Goal: Information Seeking & Learning: Check status

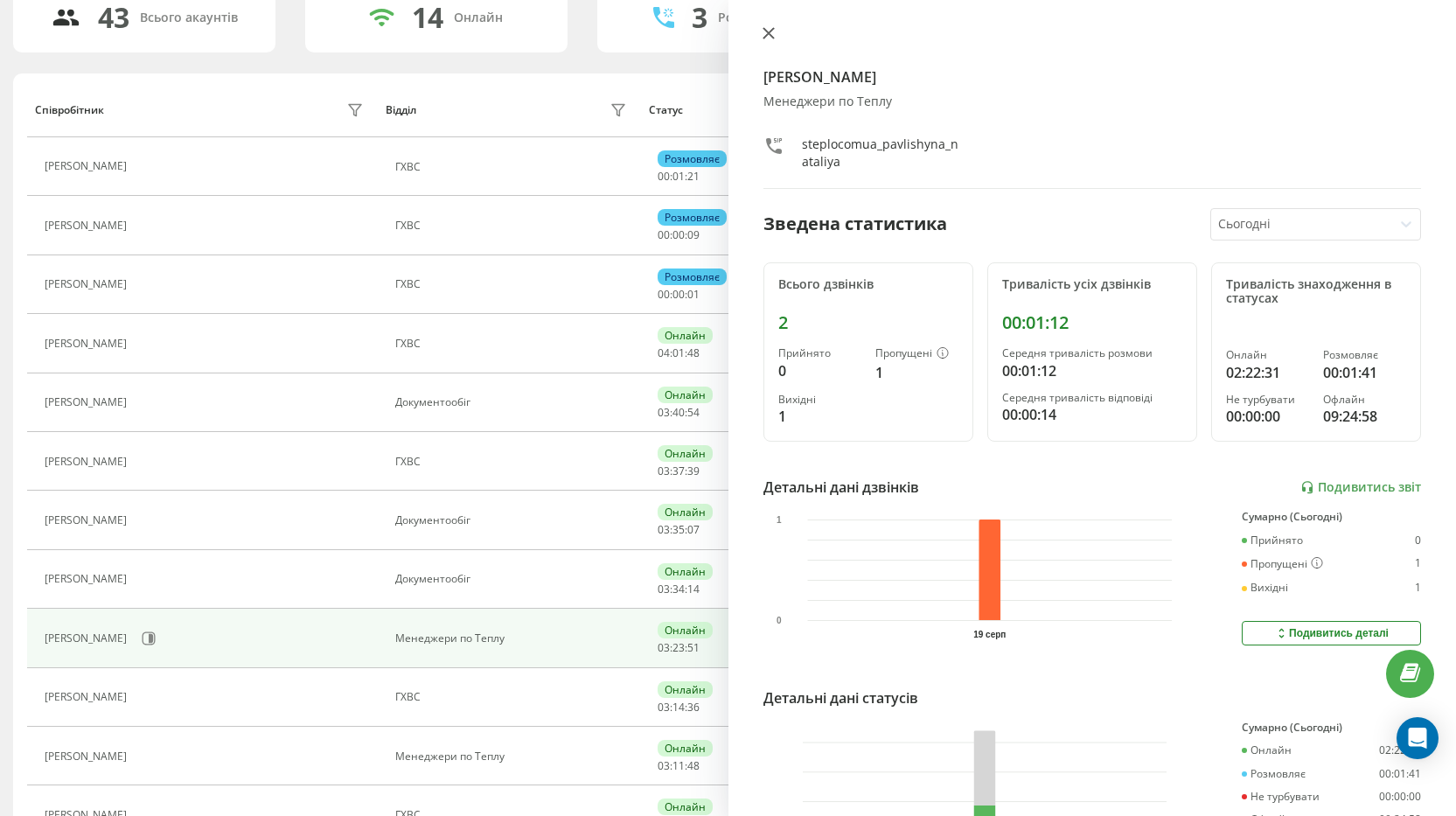
click at [769, 31] on icon at bounding box center [768, 33] width 12 height 12
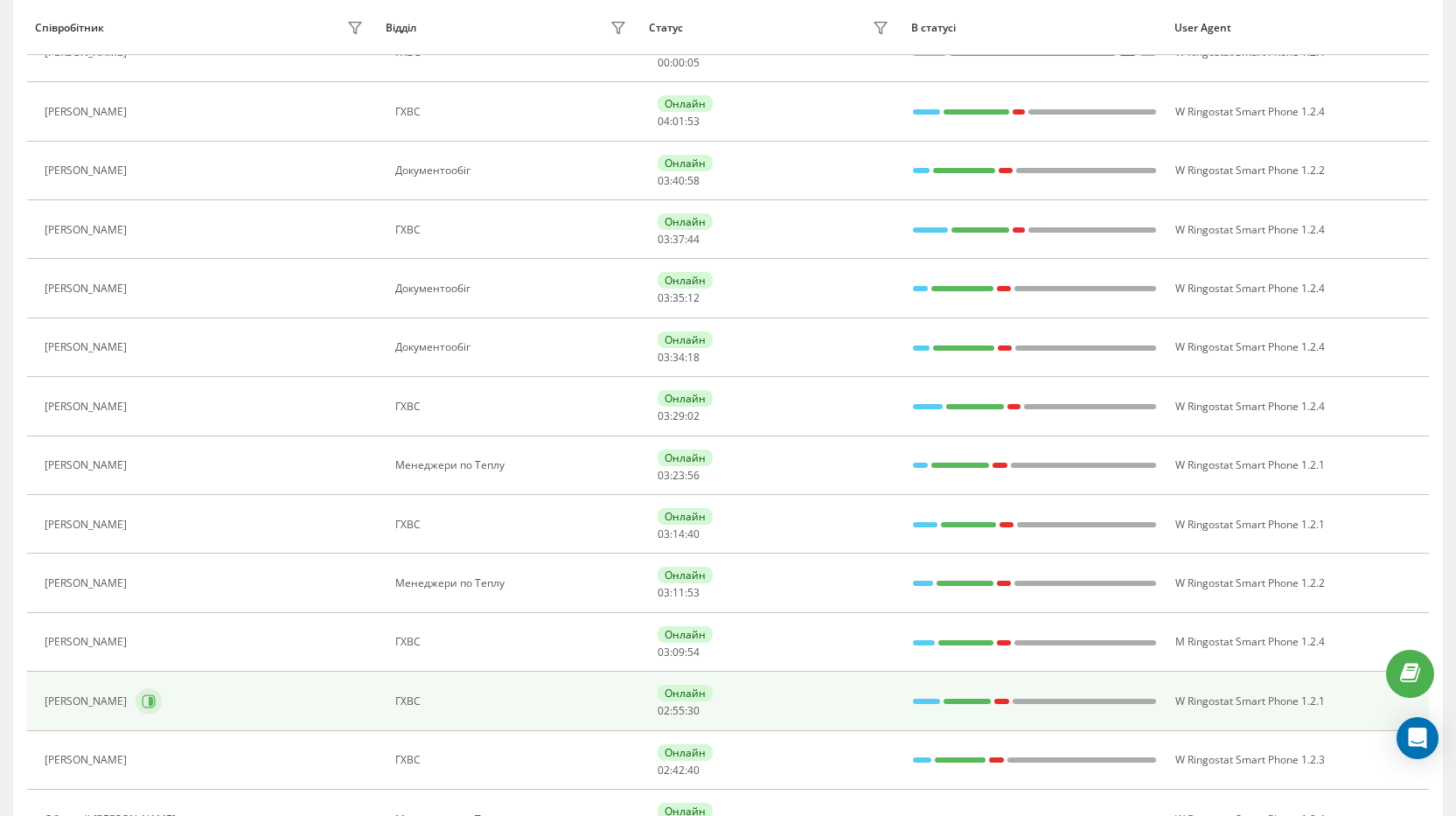
scroll to position [403, 0]
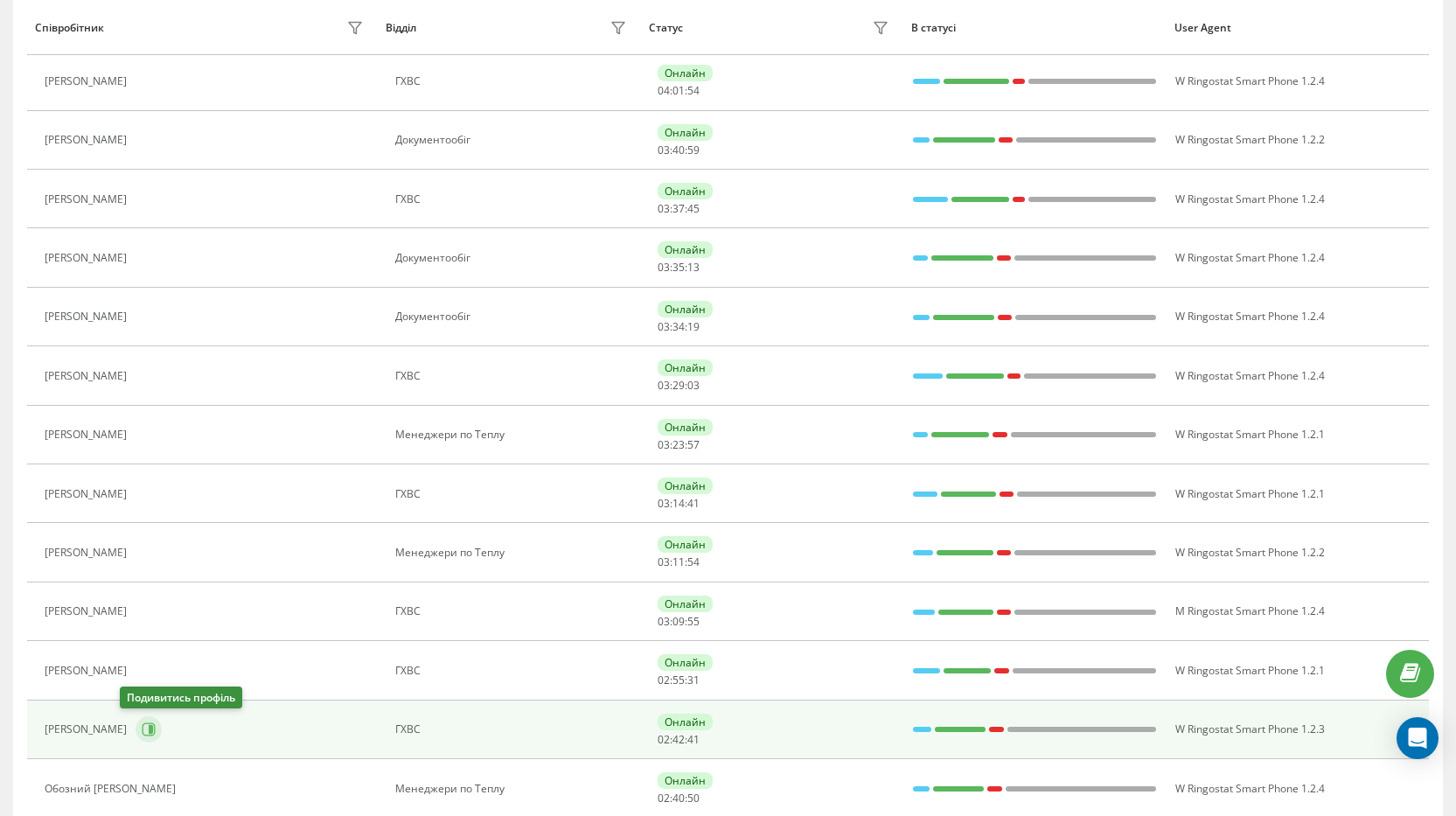
click at [135, 717] on button at bounding box center [148, 728] width 26 height 26
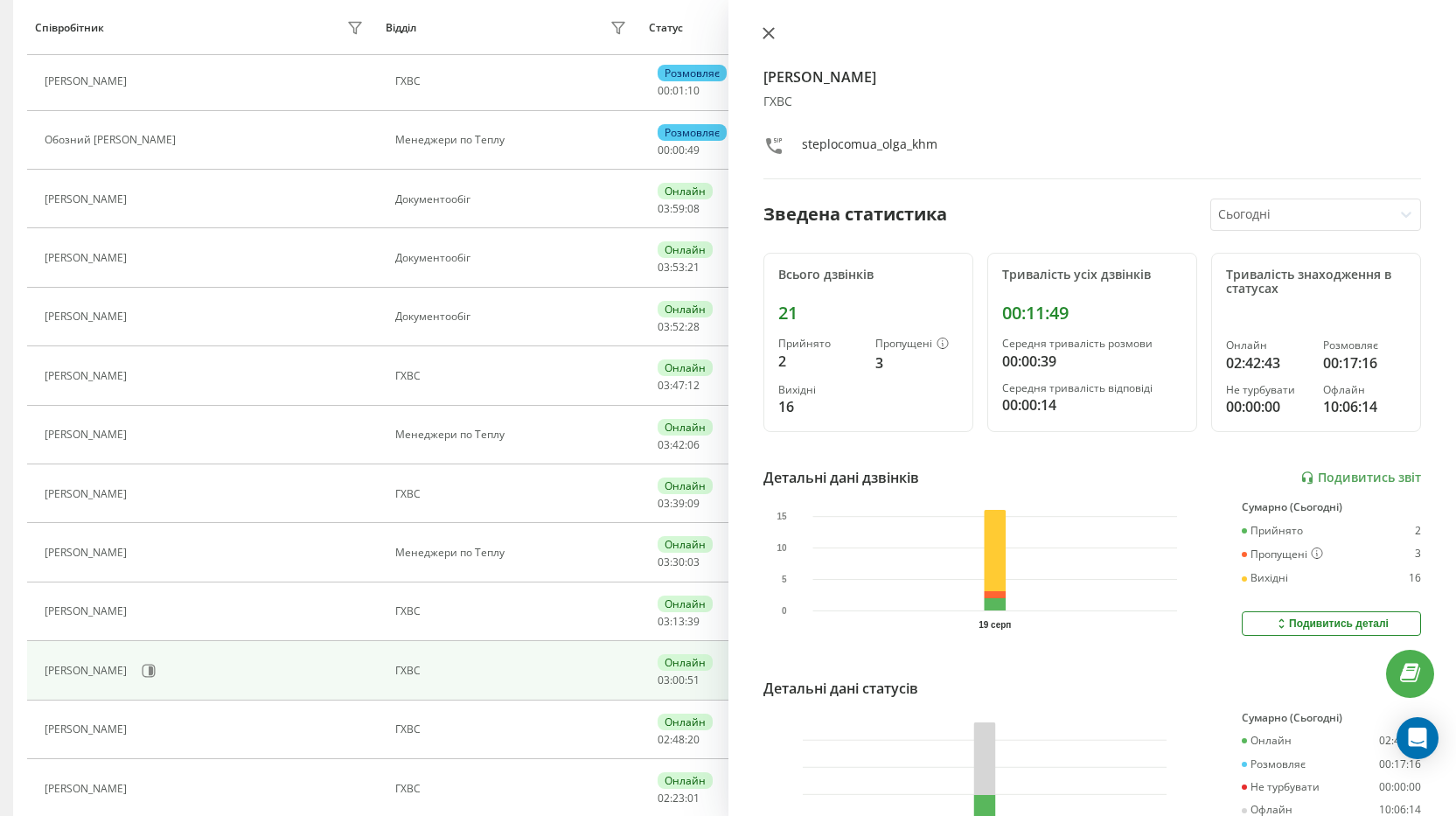
click at [766, 27] on icon at bounding box center [768, 33] width 12 height 12
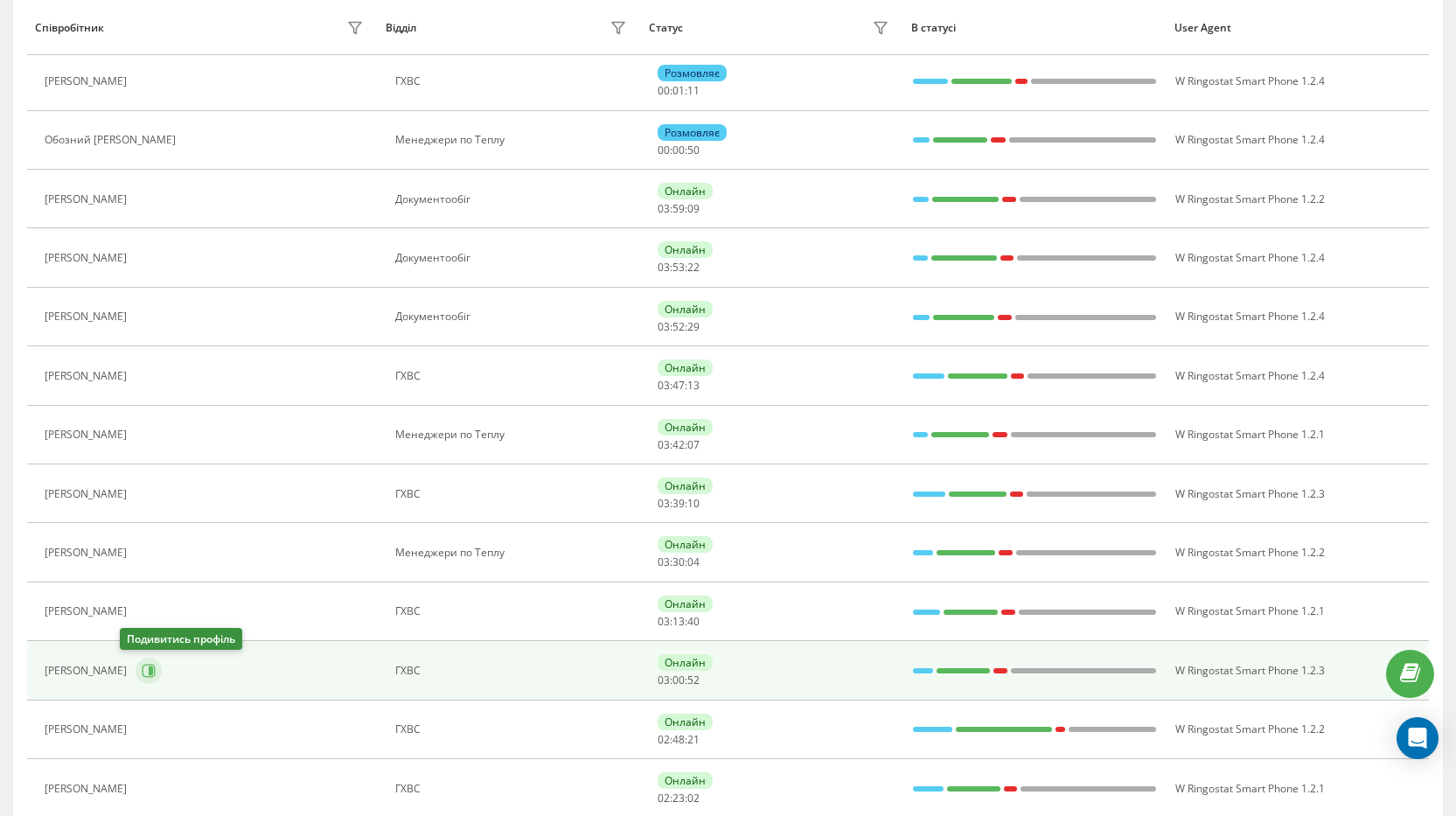
click at [141, 669] on icon at bounding box center [148, 670] width 14 height 14
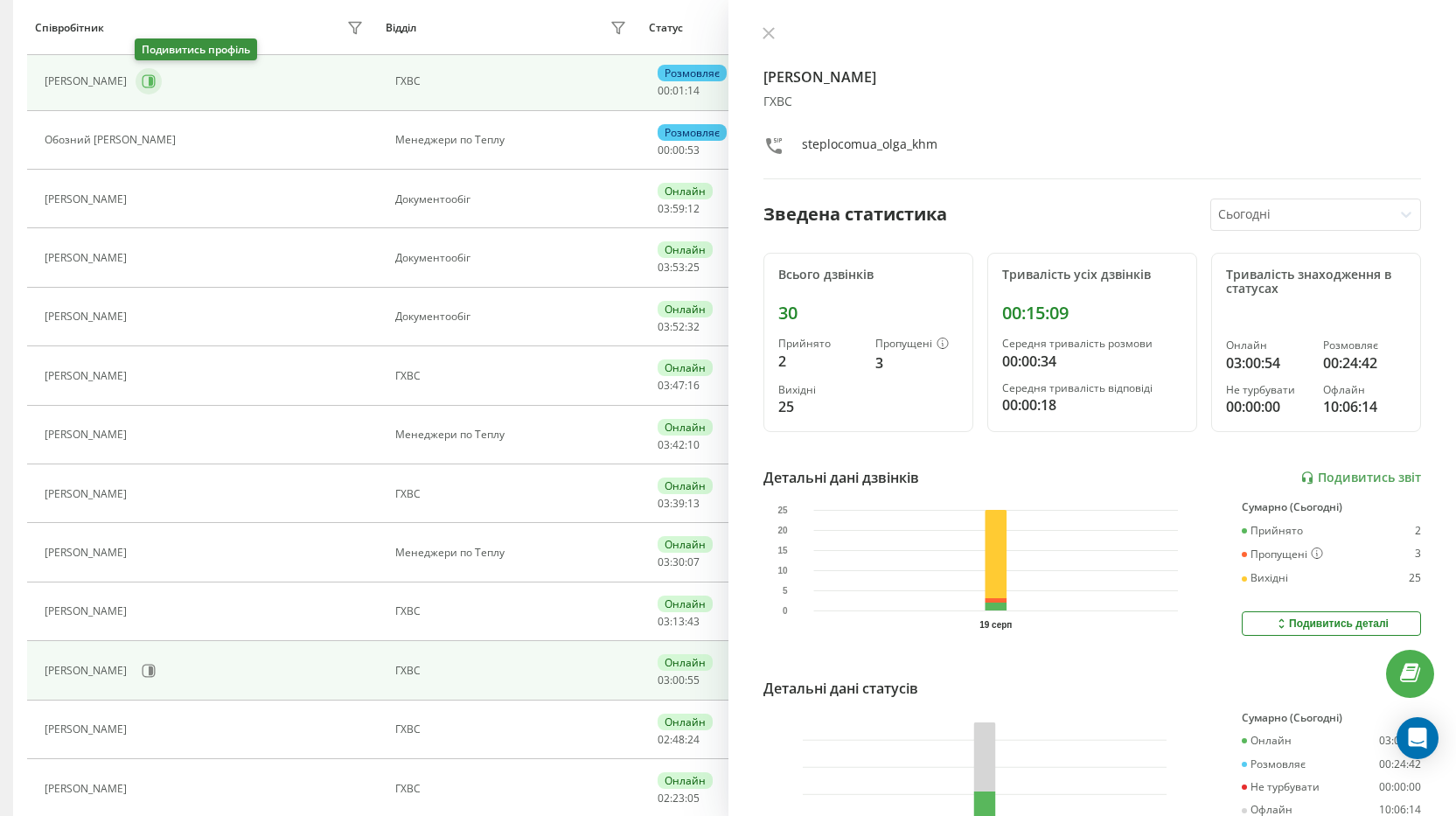
click at [139, 88] on button at bounding box center [148, 81] width 26 height 26
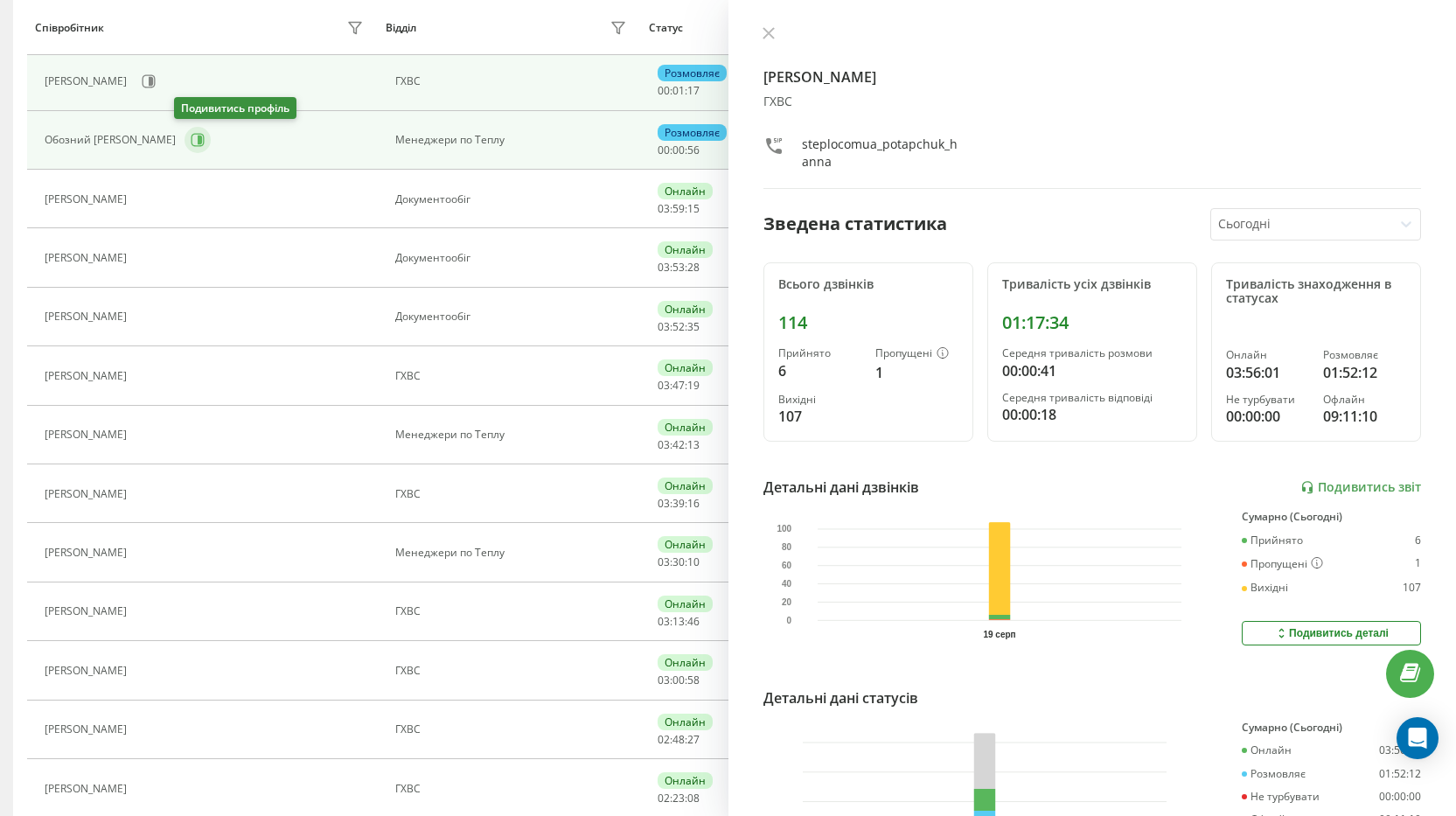
click at [197, 136] on icon at bounding box center [199, 140] width 5 height 9
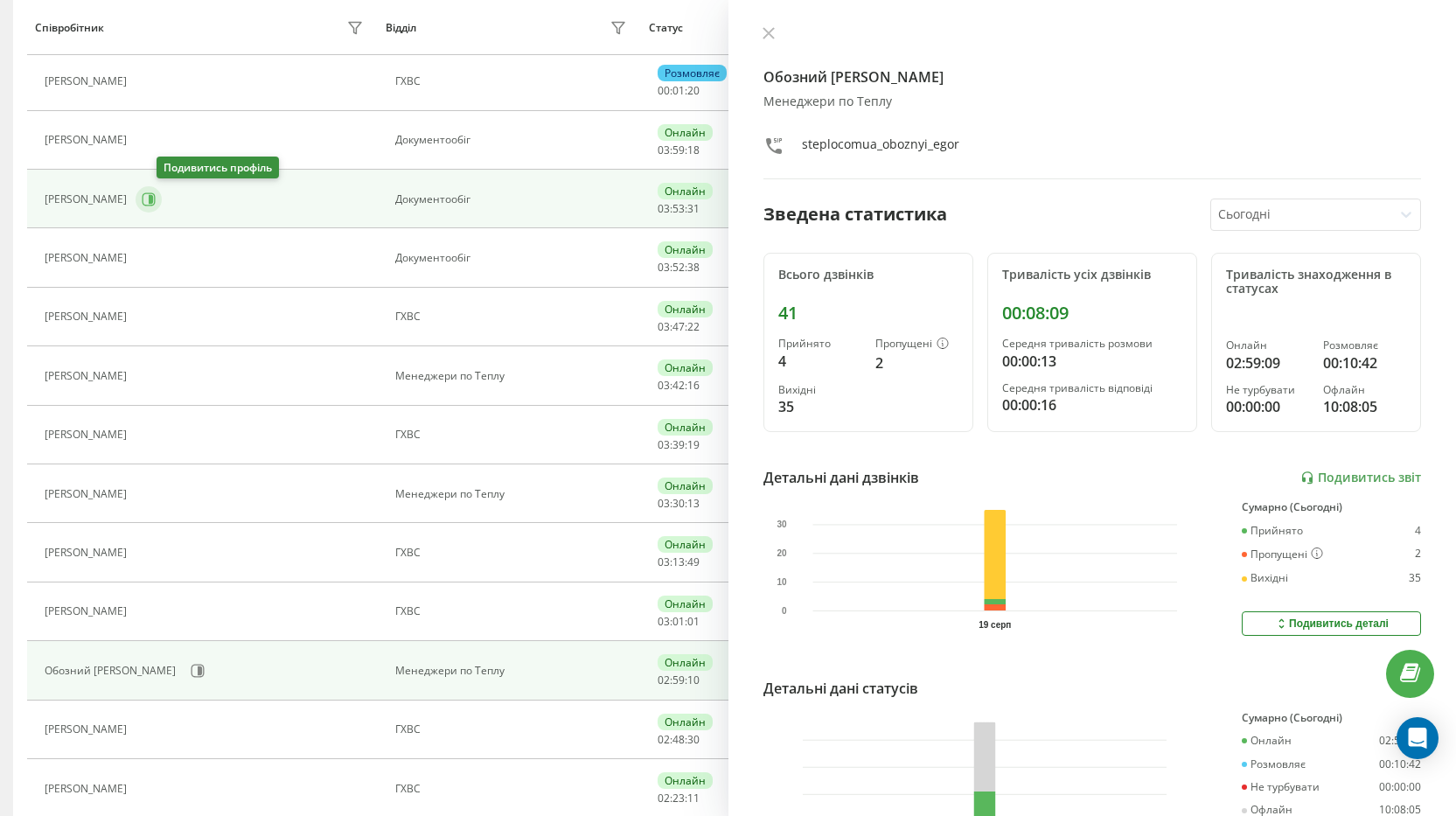
click at [155, 199] on icon at bounding box center [148, 199] width 14 height 14
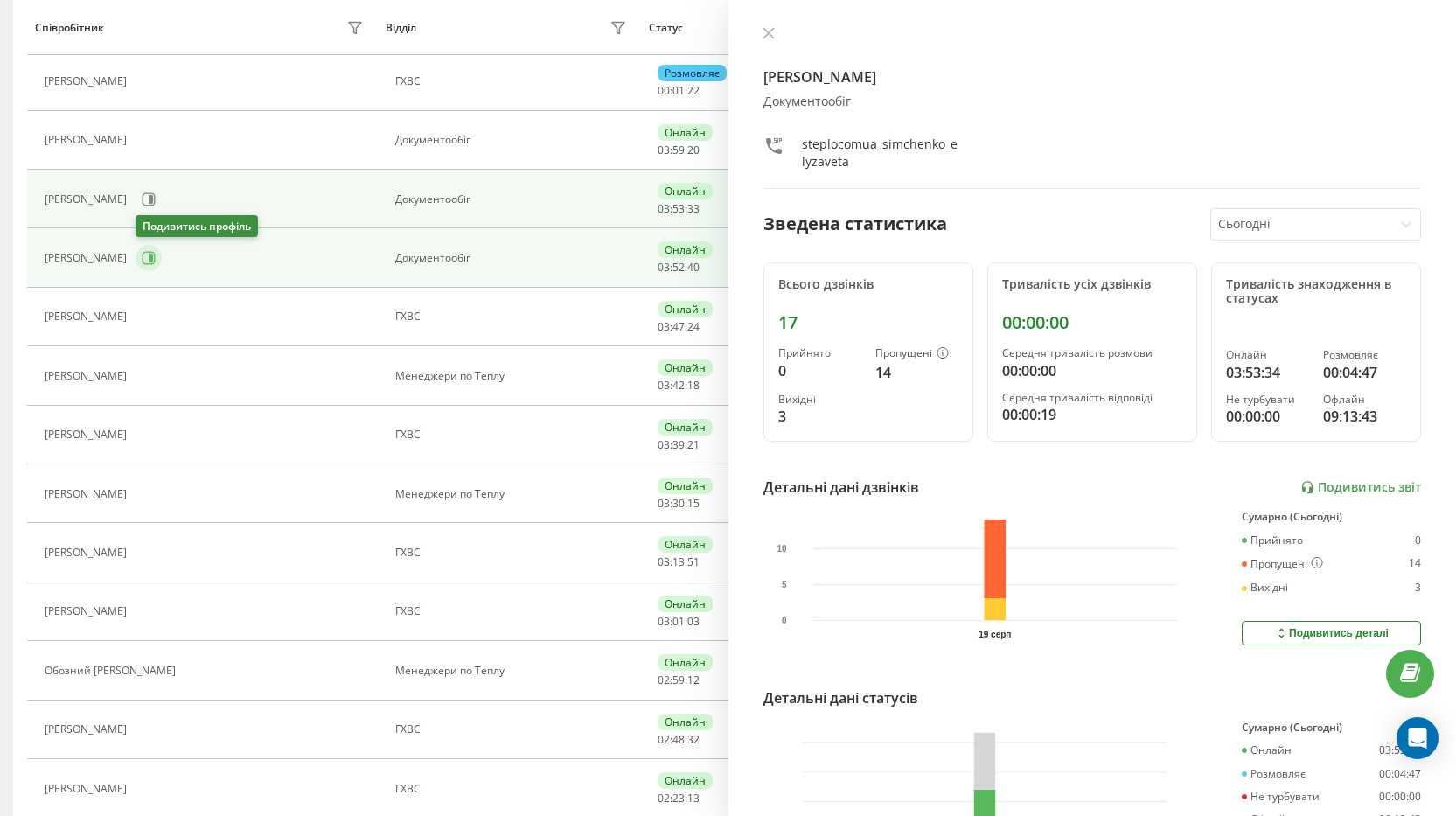
click at [154, 265] on icon at bounding box center [148, 257] width 14 height 14
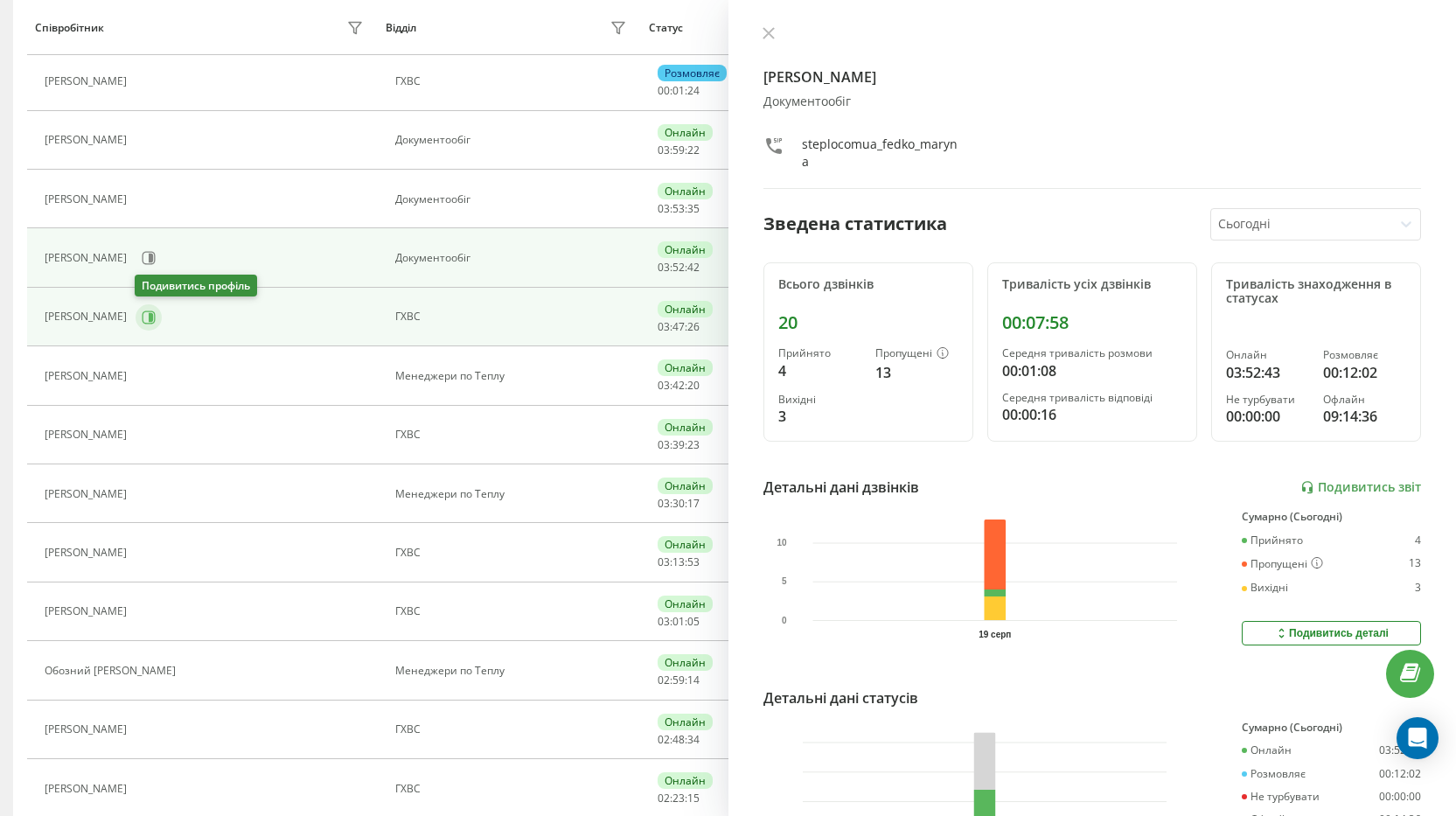
click at [154, 316] on icon at bounding box center [149, 317] width 13 height 13
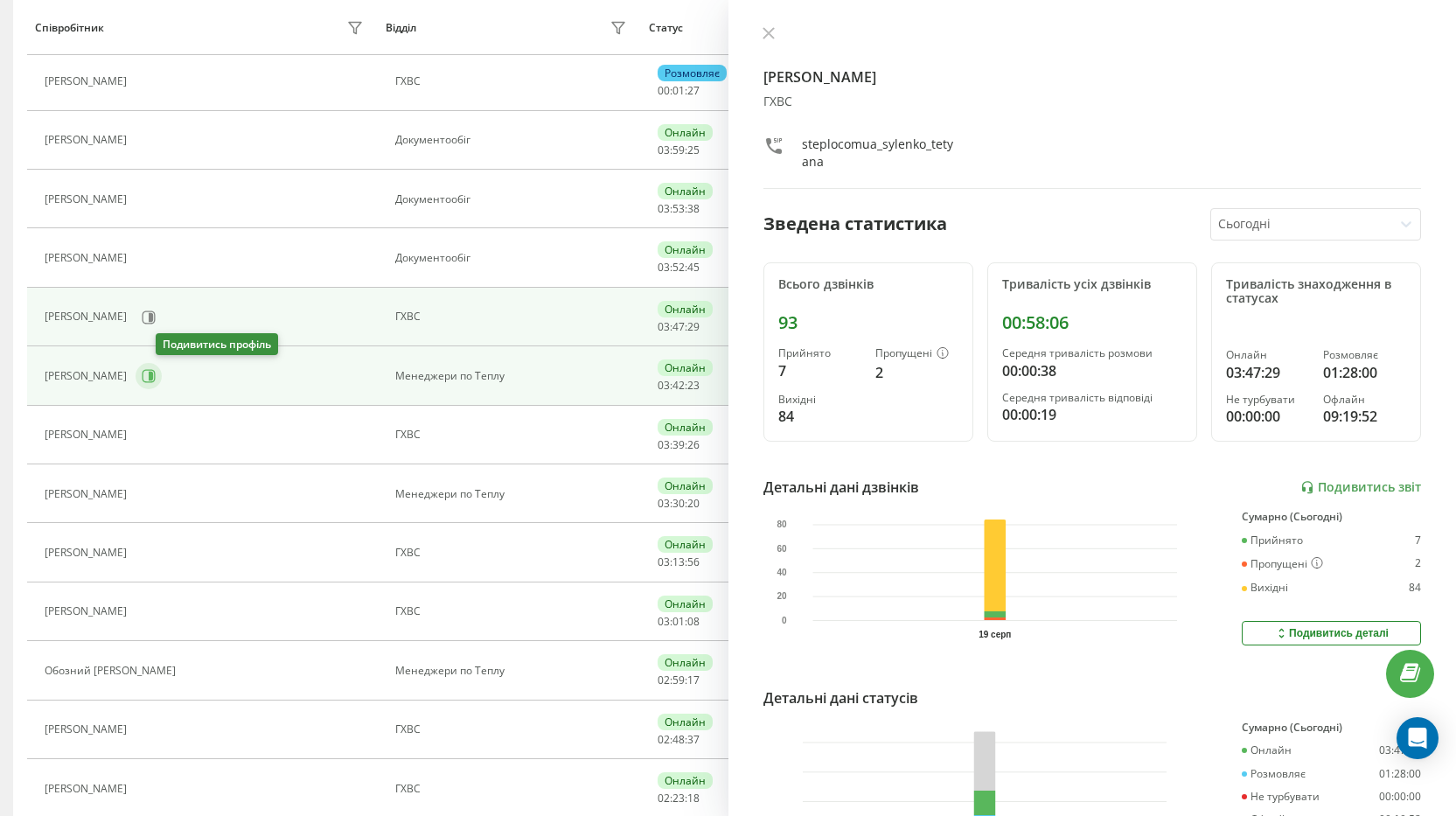
click at [155, 371] on icon at bounding box center [148, 375] width 14 height 14
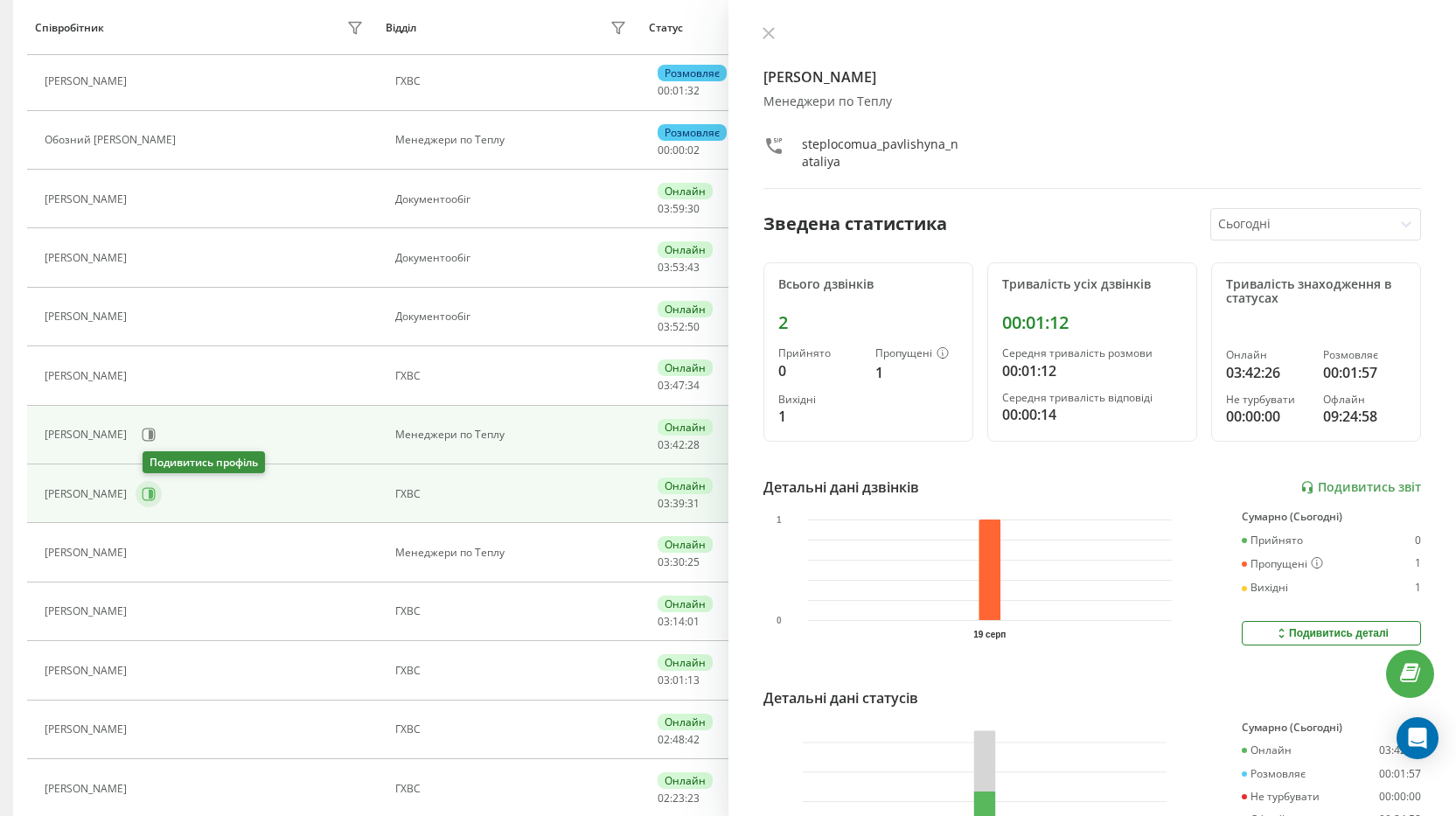
click at [153, 493] on icon at bounding box center [148, 493] width 14 height 14
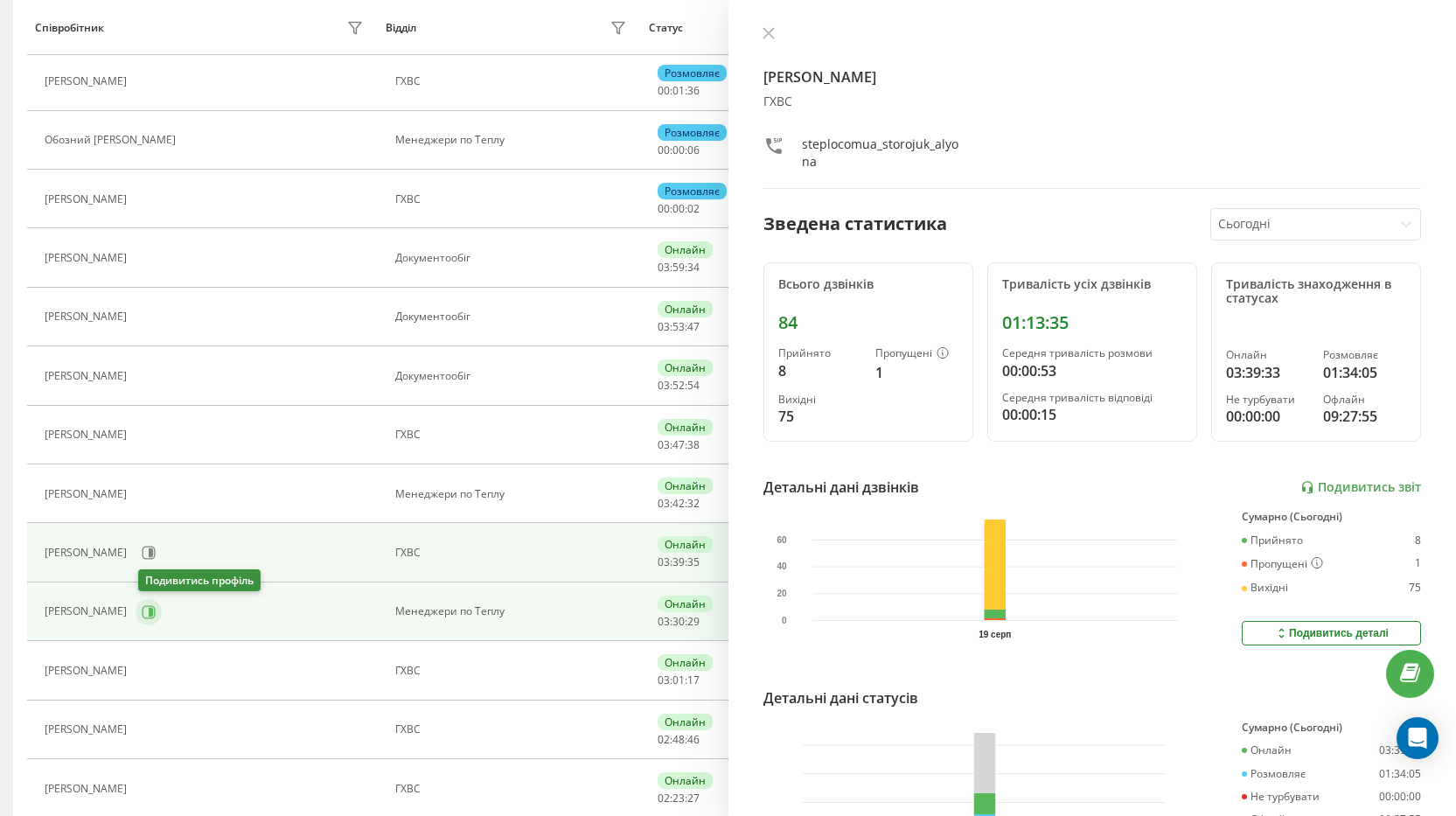
click at [147, 610] on icon at bounding box center [148, 612] width 14 height 14
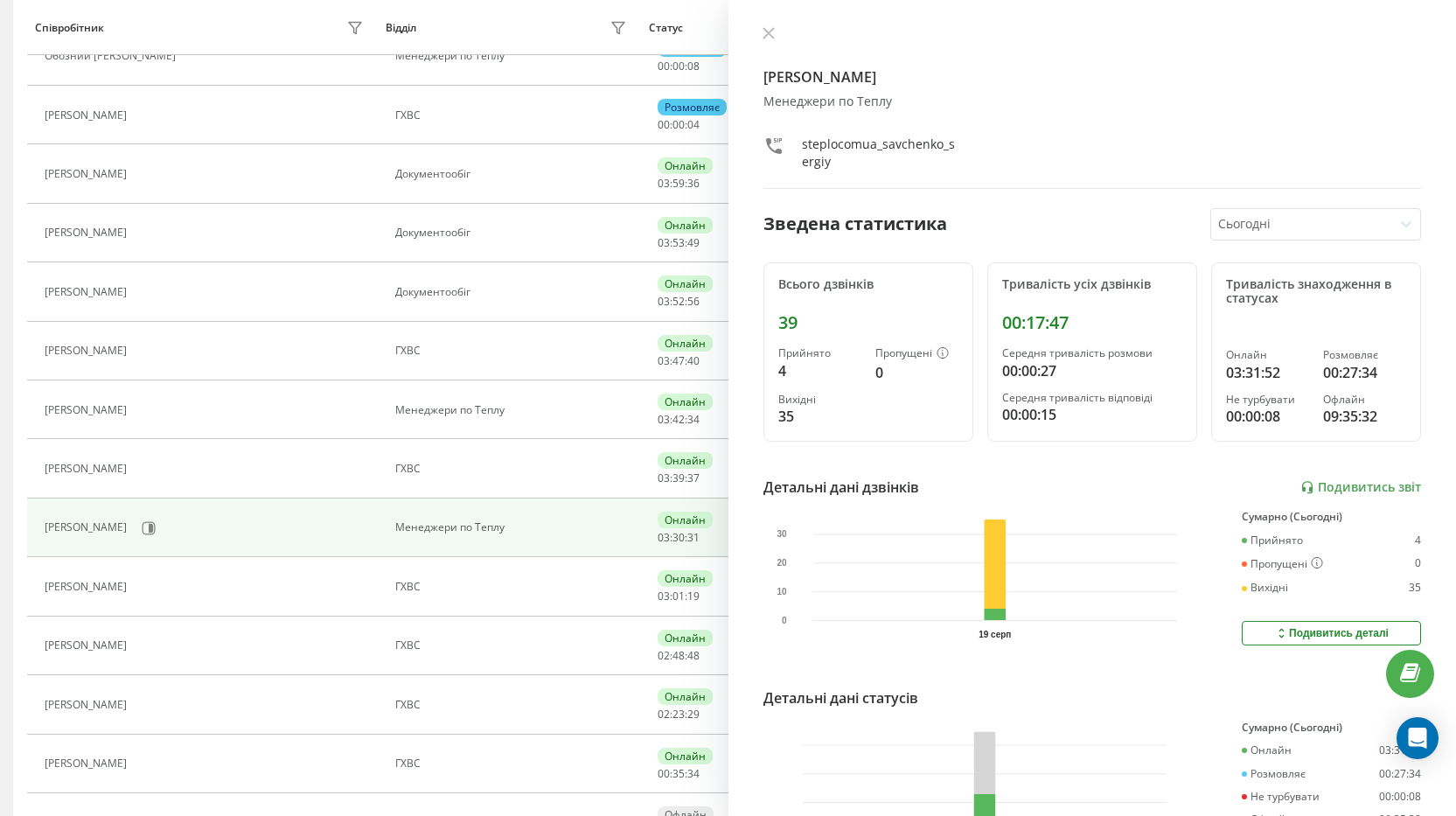
scroll to position [490, 0]
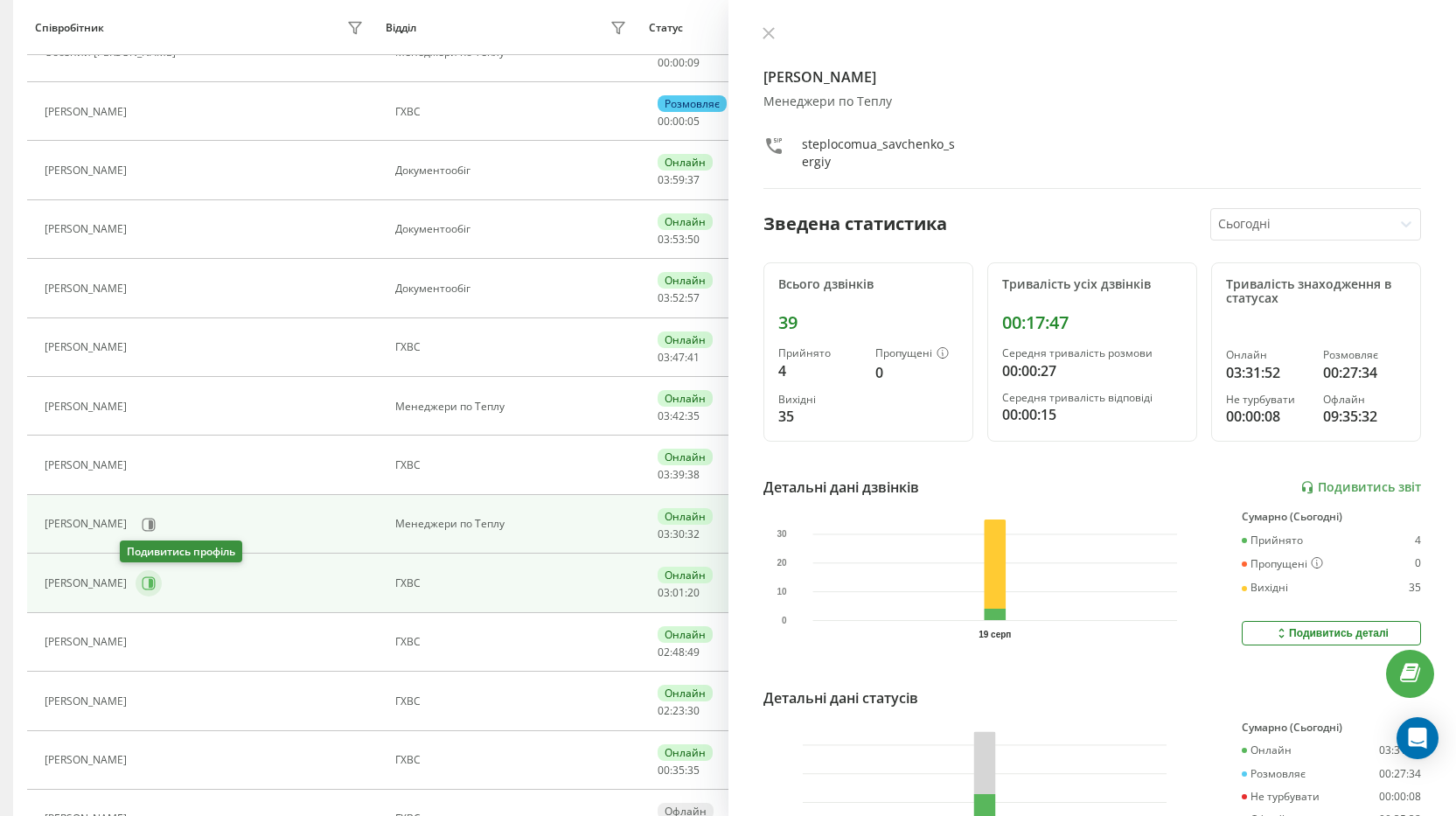
click at [141, 582] on icon at bounding box center [148, 582] width 14 height 14
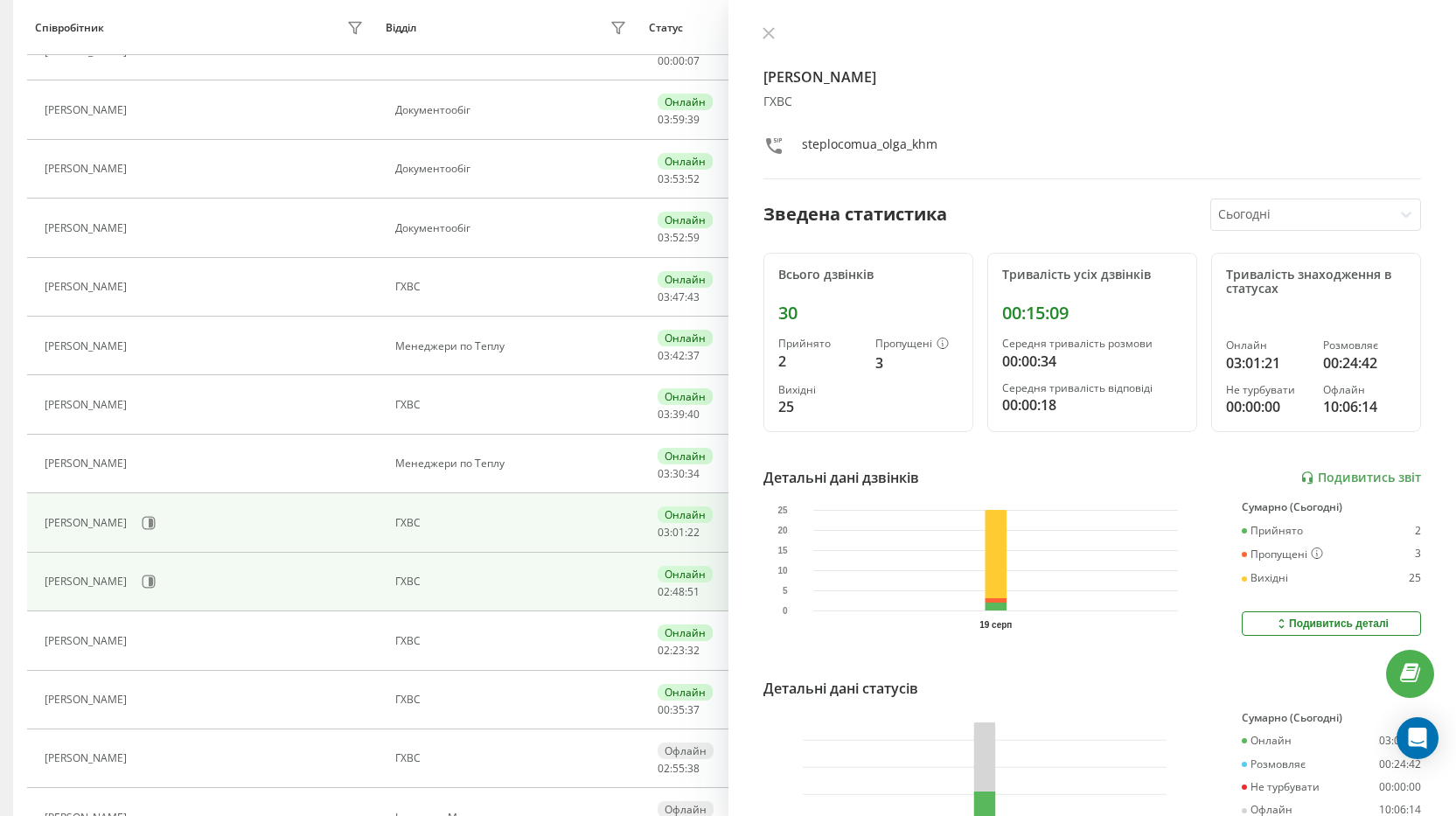
scroll to position [578, 0]
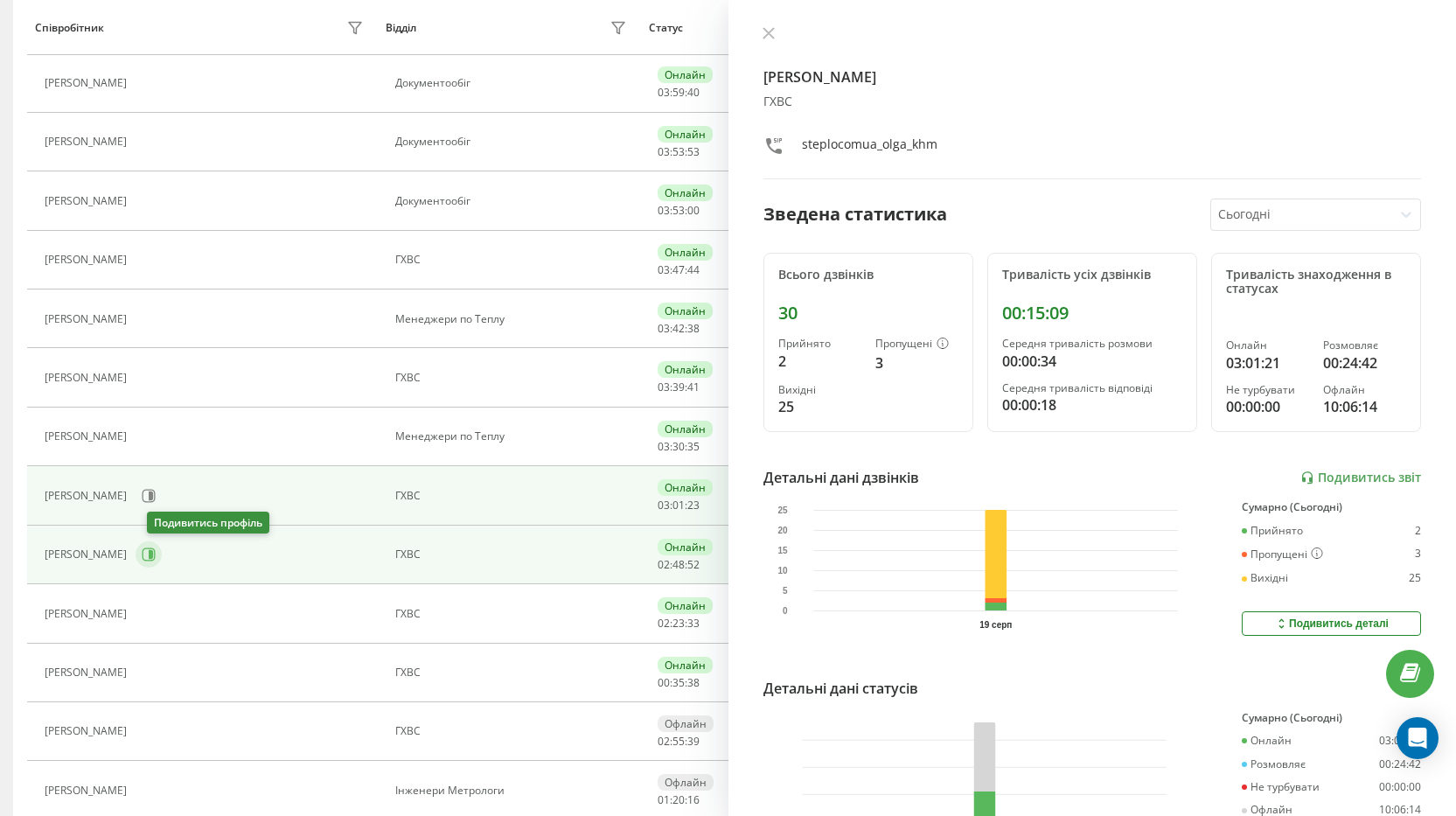
click at [155, 555] on icon at bounding box center [148, 554] width 14 height 14
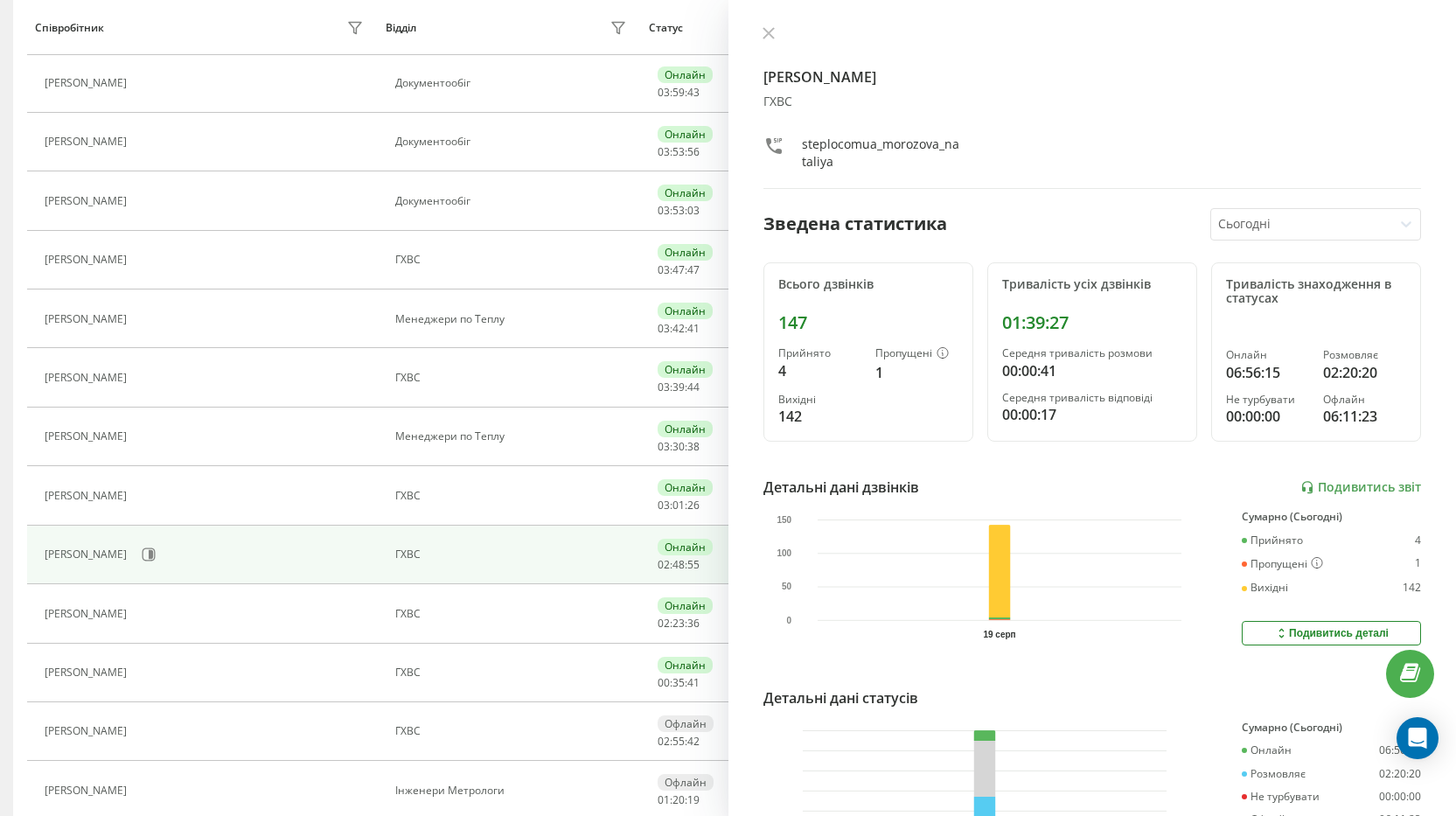
scroll to position [665, 0]
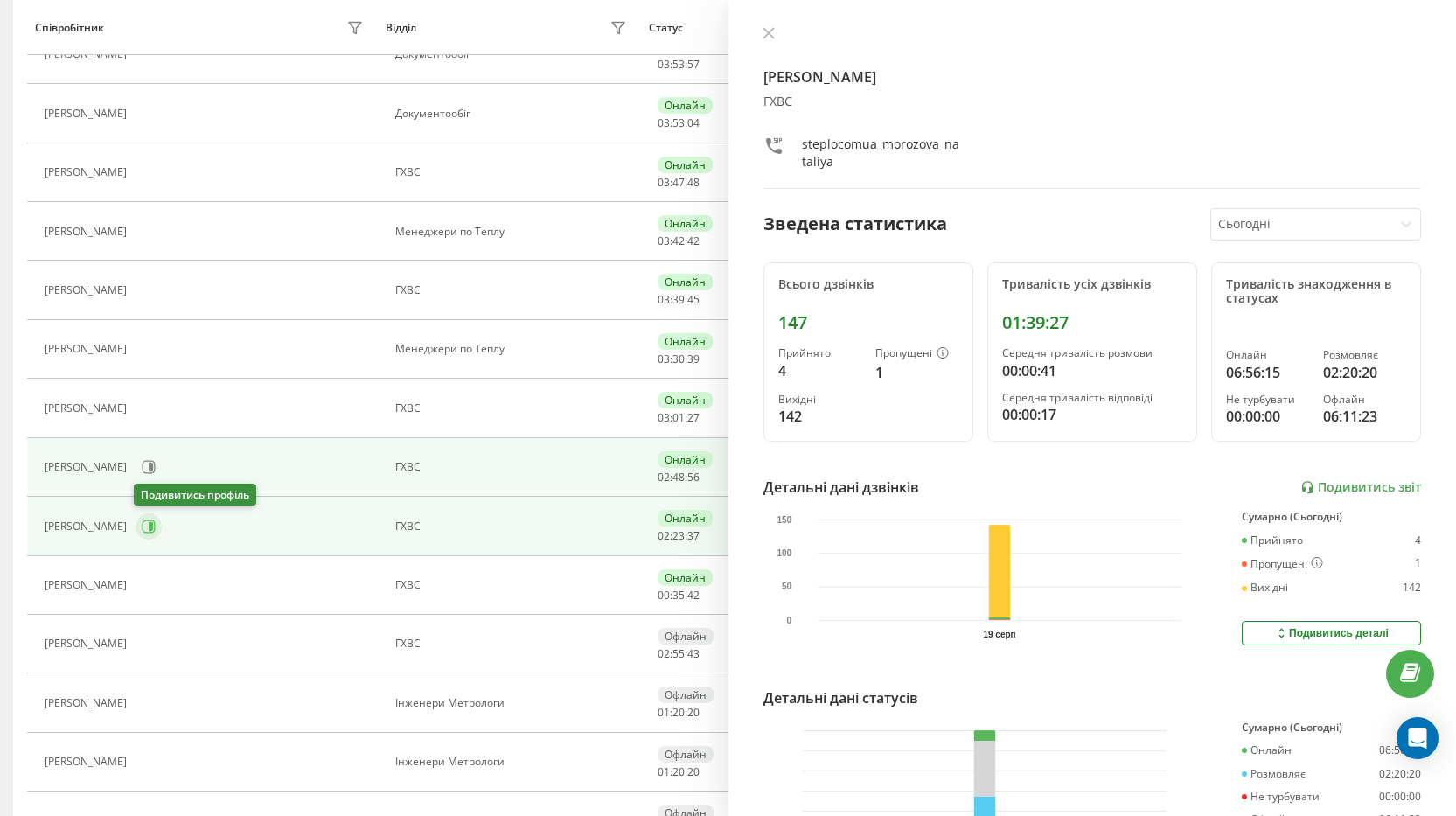
click at [152, 527] on icon at bounding box center [148, 526] width 14 height 14
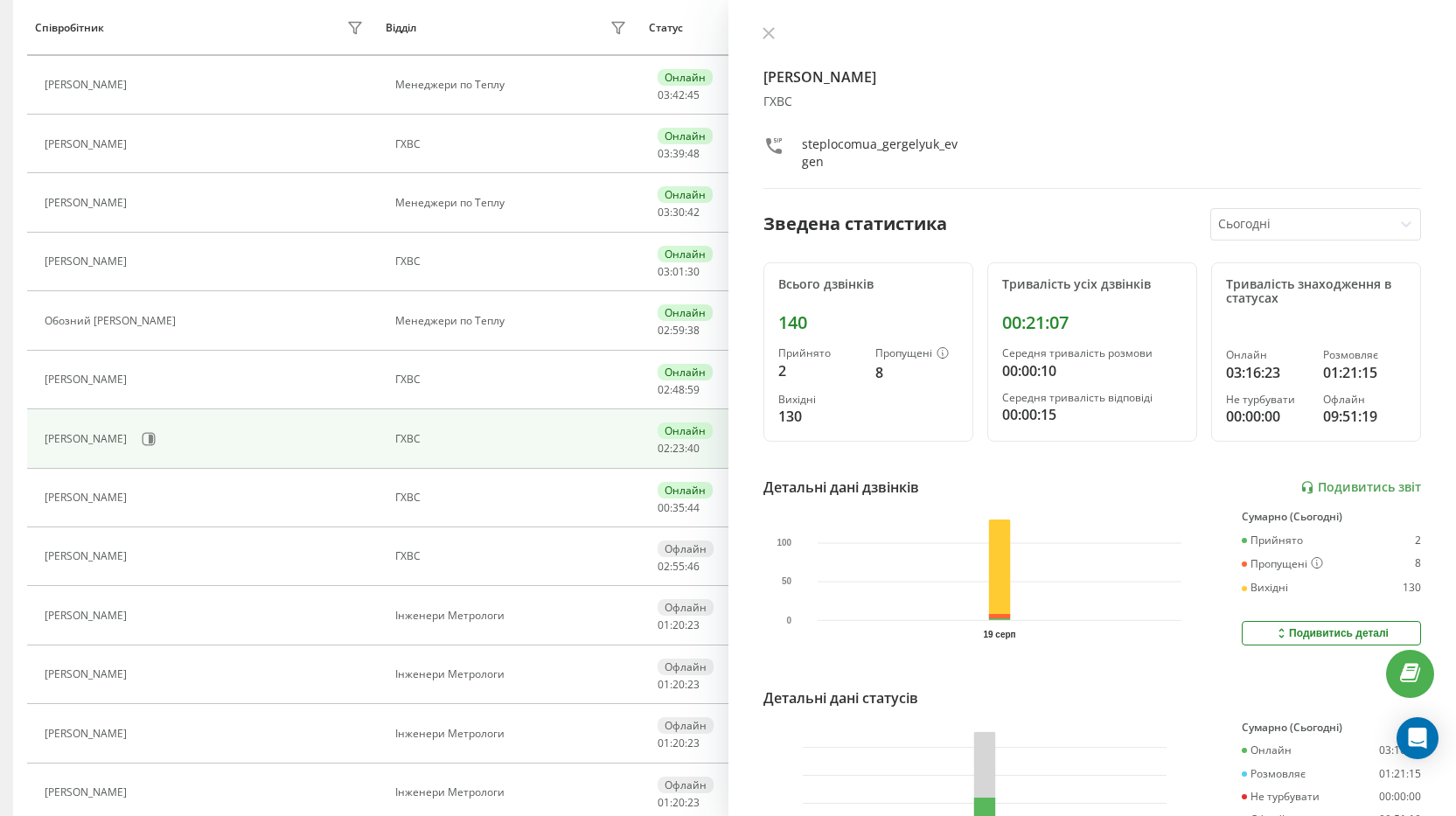
scroll to position [694, 0]
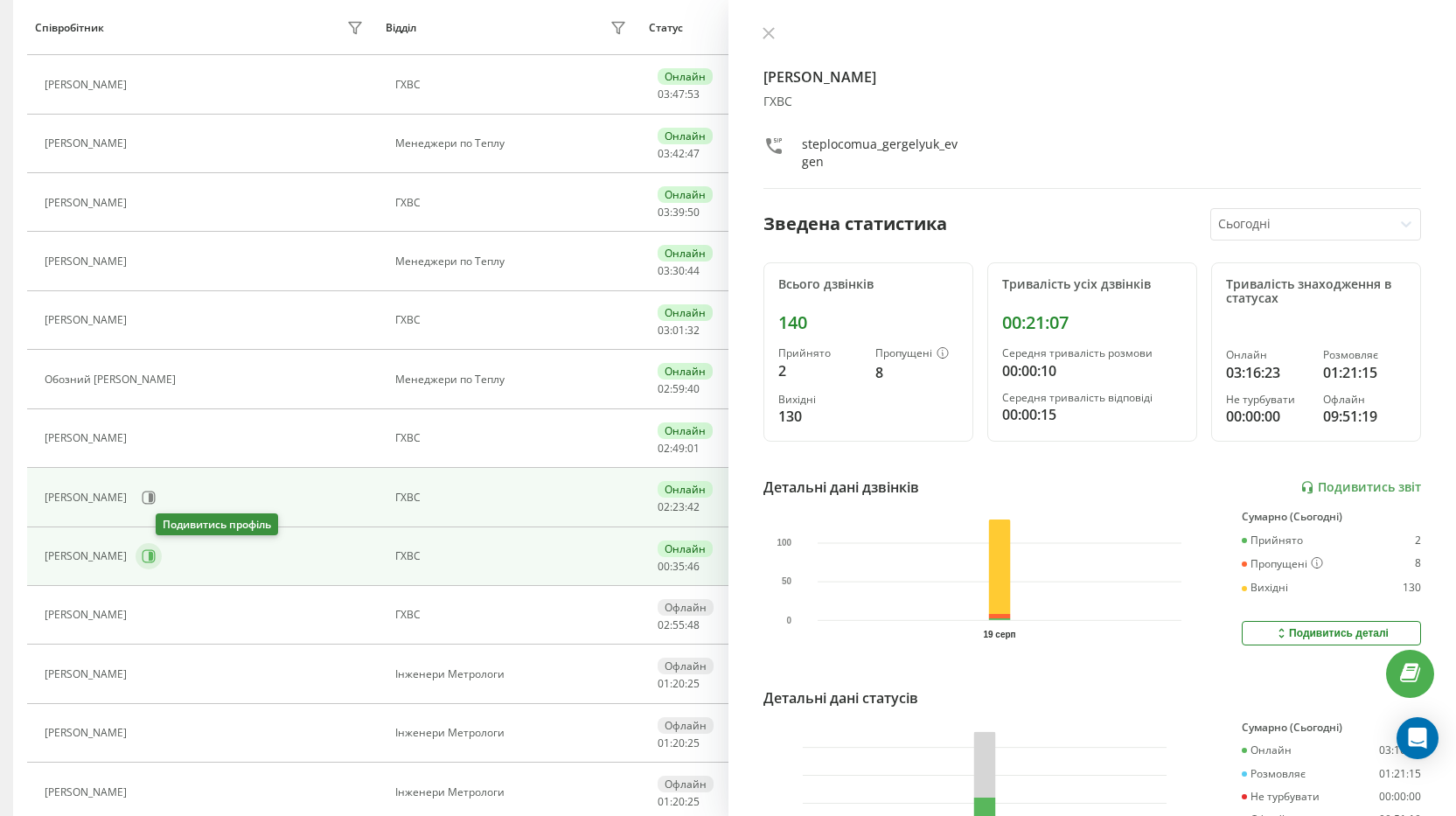
click at [155, 553] on icon at bounding box center [149, 556] width 13 height 13
